Goal: Task Accomplishment & Management: Use online tool/utility

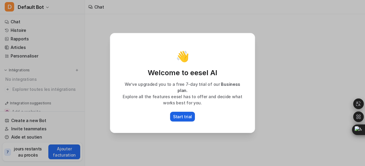
click at [179, 114] on p "Start trial" at bounding box center [182, 117] width 19 height 6
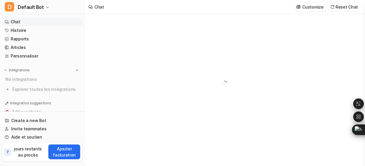
type textarea "**********"
